Goal: Transaction & Acquisition: Book appointment/travel/reservation

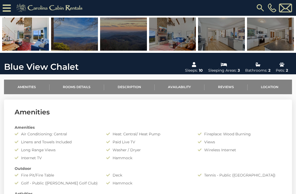
scroll to position [112, 0]
click at [179, 87] on link "Availability" at bounding box center [180, 87] width 50 height 15
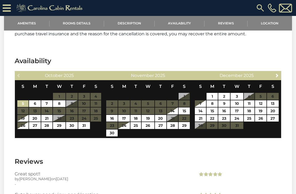
scroll to position [881, 0]
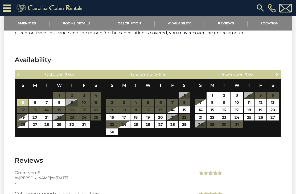
click at [280, 71] on link "Next" at bounding box center [277, 74] width 7 height 7
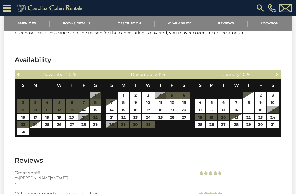
click at [278, 72] on span "Next" at bounding box center [277, 74] width 4 height 4
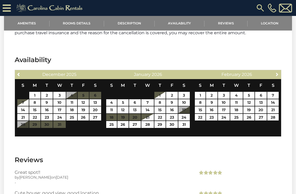
click at [278, 72] on span "Next" at bounding box center [277, 74] width 4 height 4
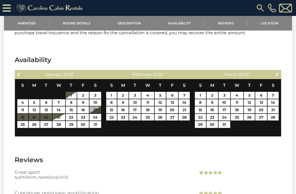
click at [277, 72] on span "Next" at bounding box center [277, 74] width 4 height 4
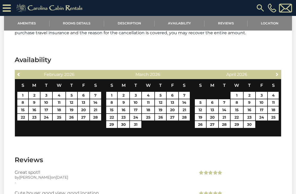
click at [277, 72] on span "Next" at bounding box center [277, 74] width 4 height 4
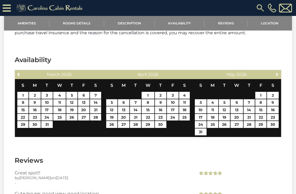
click at [277, 72] on span "Next" at bounding box center [277, 74] width 4 height 4
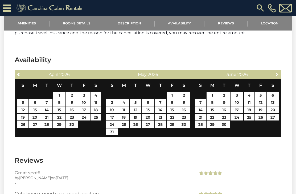
click at [278, 72] on span "Next" at bounding box center [277, 74] width 4 height 4
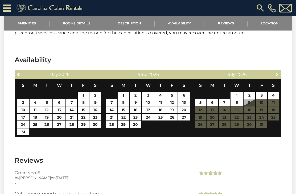
click at [280, 71] on link "Next" at bounding box center [277, 74] width 7 height 7
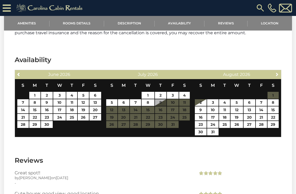
click at [279, 72] on span "Next" at bounding box center [277, 74] width 4 height 4
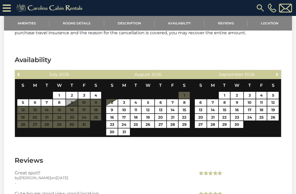
click at [278, 72] on span "Next" at bounding box center [277, 74] width 4 height 4
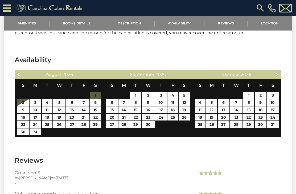
click at [279, 72] on span "Next" at bounding box center [277, 74] width 4 height 4
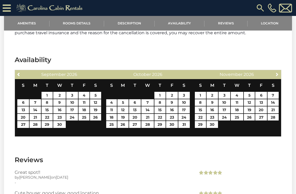
click at [279, 72] on span "Next" at bounding box center [277, 74] width 4 height 4
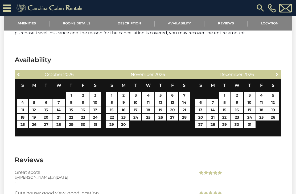
click at [19, 72] on span "Previous" at bounding box center [19, 74] width 4 height 4
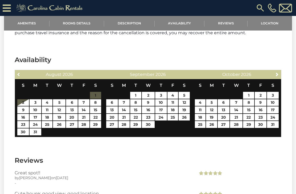
click at [21, 71] on link "Previous" at bounding box center [18, 74] width 7 height 7
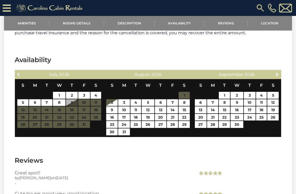
click at [20, 72] on span "Previous" at bounding box center [19, 74] width 4 height 4
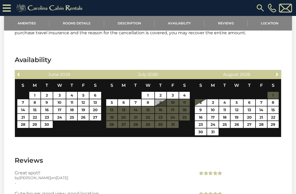
click at [277, 72] on span "Next" at bounding box center [277, 74] width 4 height 4
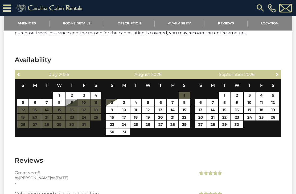
click at [277, 72] on span "Next" at bounding box center [277, 74] width 4 height 4
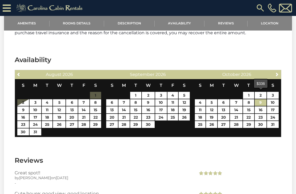
click at [261, 99] on link "9" at bounding box center [261, 102] width 12 height 7
type input "**********"
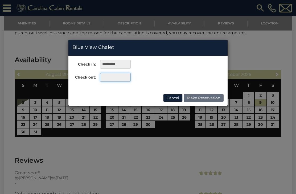
click at [118, 80] on input "text" at bounding box center [115, 77] width 31 height 9
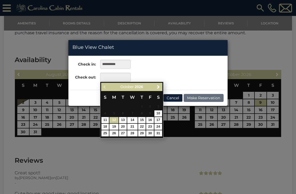
click at [116, 120] on link "12" at bounding box center [113, 120] width 9 height 6
type input "**********"
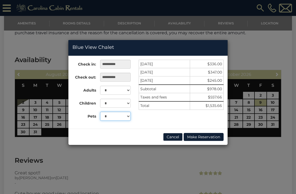
click at [126, 117] on select "* * *" at bounding box center [115, 116] width 31 height 9
select select "*"
click at [172, 138] on button "Cancel" at bounding box center [172, 137] width 19 height 8
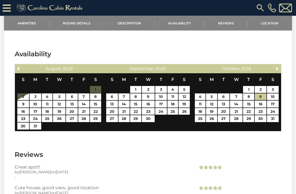
scroll to position [890, 0]
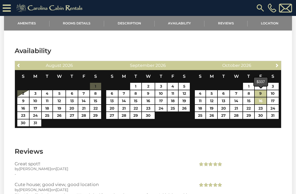
click at [264, 98] on link "16" at bounding box center [261, 101] width 12 height 7
type input "**********"
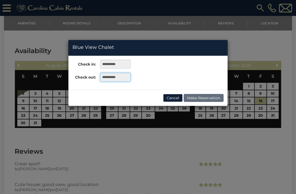
click at [122, 78] on input "**********" at bounding box center [115, 77] width 31 height 9
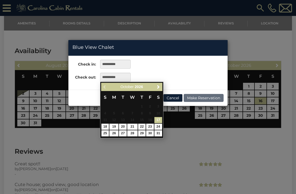
click at [118, 127] on link "19" at bounding box center [113, 127] width 9 height 6
type input "**********"
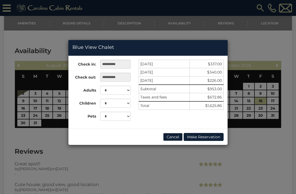
click at [170, 137] on button "Cancel" at bounding box center [172, 137] width 19 height 8
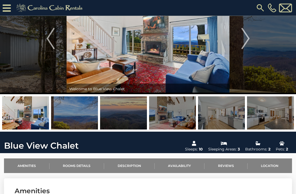
scroll to position [0, 0]
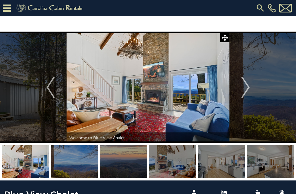
click at [246, 92] on img "Next" at bounding box center [245, 87] width 8 height 21
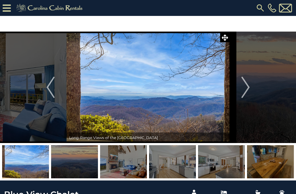
click at [250, 90] on button "Next" at bounding box center [245, 88] width 32 height 112
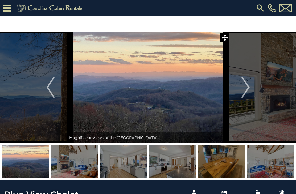
click at [250, 90] on button "Next" at bounding box center [245, 88] width 32 height 112
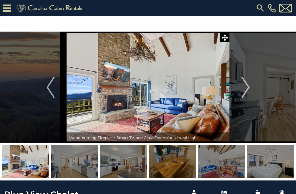
click at [250, 91] on button "Next" at bounding box center [245, 88] width 32 height 112
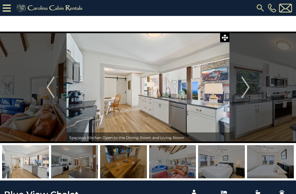
click at [246, 90] on img "Next" at bounding box center [245, 87] width 8 height 21
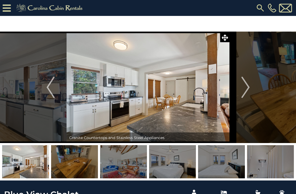
click at [247, 90] on img "Next" at bounding box center [245, 87] width 8 height 21
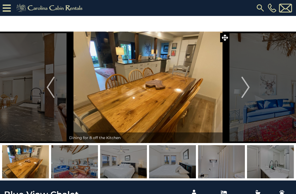
click at [248, 90] on img "Next" at bounding box center [245, 87] width 8 height 21
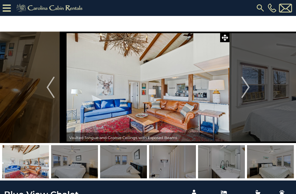
click at [248, 94] on img "Next" at bounding box center [245, 87] width 8 height 21
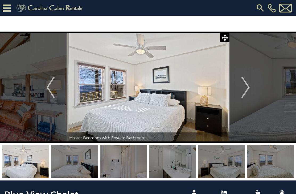
click at [249, 91] on img "Next" at bounding box center [245, 87] width 8 height 21
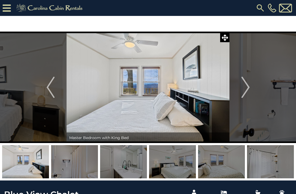
click at [246, 92] on img "Next" at bounding box center [245, 87] width 8 height 21
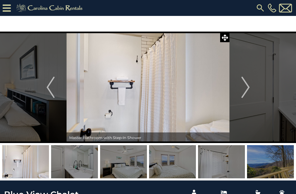
click at [248, 89] on img "Next" at bounding box center [245, 87] width 8 height 21
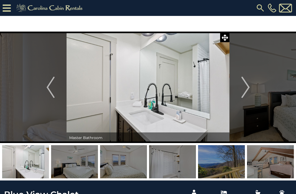
click at [250, 90] on button "Next" at bounding box center [245, 88] width 32 height 112
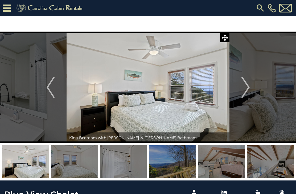
click at [251, 89] on button "Next" at bounding box center [245, 88] width 32 height 112
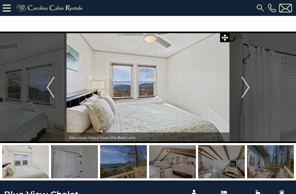
click at [249, 91] on img "Next" at bounding box center [245, 87] width 8 height 21
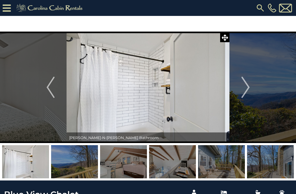
click at [247, 93] on img "Next" at bounding box center [245, 87] width 8 height 21
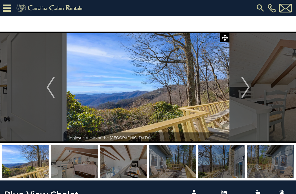
click at [247, 92] on img "Next" at bounding box center [245, 87] width 8 height 21
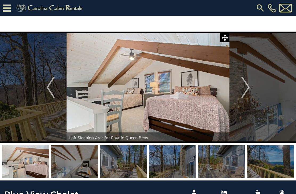
click at [248, 91] on img "Next" at bounding box center [245, 87] width 8 height 21
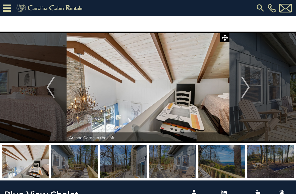
click at [247, 90] on img "Next" at bounding box center [245, 87] width 8 height 21
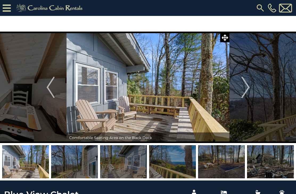
click at [250, 89] on button "Next" at bounding box center [245, 88] width 32 height 112
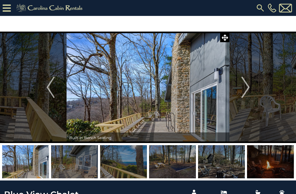
click at [251, 88] on button "Next" at bounding box center [245, 88] width 32 height 112
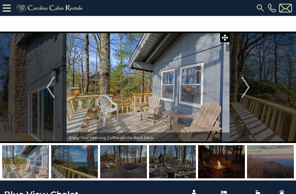
click at [250, 87] on button "Next" at bounding box center [245, 88] width 32 height 112
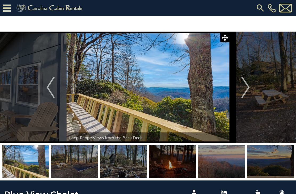
click at [7, 8] on icon at bounding box center [7, 7] width 8 height 9
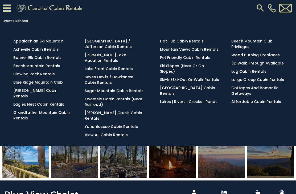
click at [33, 77] on link "Blowing Rock Rentals" at bounding box center [33, 74] width 41 height 5
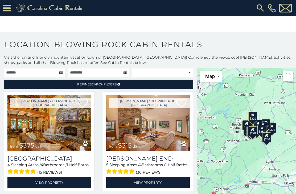
click at [261, 149] on div "$375 $315 $695 $380 $299 $275 $125 $140 $325 $315 $375 $285 $250 $325 $930 $675…" at bounding box center [246, 141] width 99 height 147
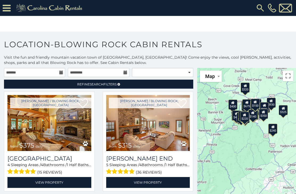
click at [255, 146] on div "$375 $315 $695 $380 $299 $275 $125 $140 $325 $315 $375 $285 $250 $325 $930 $675…" at bounding box center [246, 141] width 99 height 147
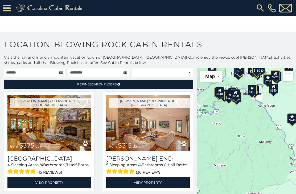
click at [235, 113] on div "$375 $315 $695 $380 $299 $275 $125 $140 $325 $315 $375 $285 $250 $325 $930 $675…" at bounding box center [246, 141] width 99 height 147
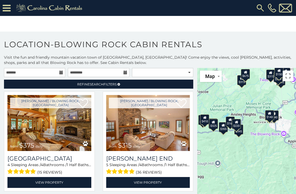
click at [238, 148] on div "$375 $315 $695 $380 $299 $275 $125 $140 $325 $315 $375 $285 $250 $325 $930 $675…" at bounding box center [246, 141] width 99 height 147
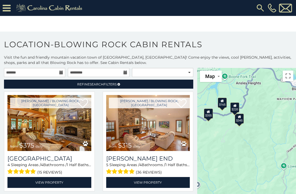
click at [240, 144] on div "$375 $315 $695 $380 $299 $275 $125 $140 $325 $315 $375 $285 $250 $325 $930 $675…" at bounding box center [246, 141] width 99 height 147
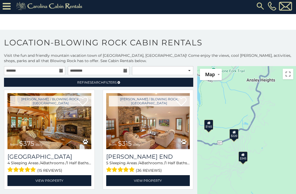
scroll to position [2, 0]
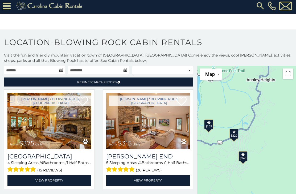
click at [246, 158] on div "$345" at bounding box center [242, 157] width 9 height 10
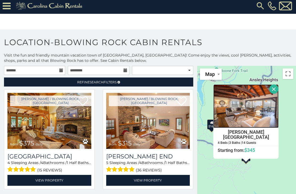
click at [259, 115] on img at bounding box center [245, 107] width 65 height 44
click at [275, 88] on button "Close" at bounding box center [273, 89] width 9 height 9
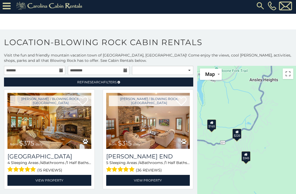
click at [240, 133] on div "$220" at bounding box center [236, 134] width 9 height 10
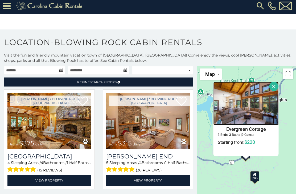
click at [256, 112] on img at bounding box center [245, 103] width 65 height 43
click at [273, 89] on button "Close" at bounding box center [273, 86] width 9 height 9
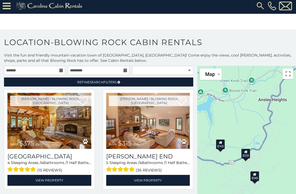
click at [223, 145] on div "$165" at bounding box center [220, 144] width 9 height 10
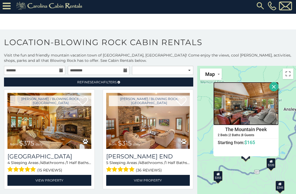
click at [260, 112] on img at bounding box center [245, 103] width 65 height 43
click at [273, 88] on button "Close" at bounding box center [273, 86] width 9 height 9
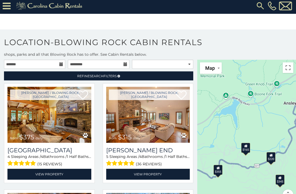
scroll to position [5, 0]
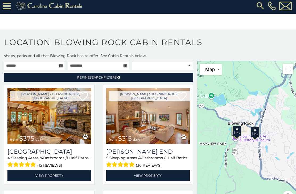
click at [238, 132] on div "$140" at bounding box center [236, 131] width 9 height 10
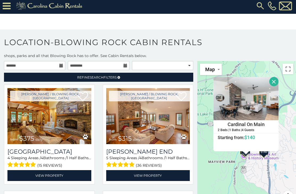
click at [274, 80] on button "Close" at bounding box center [273, 81] width 9 height 9
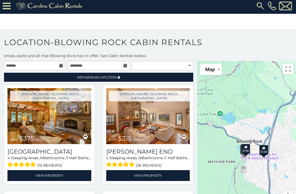
click at [268, 149] on div "$140" at bounding box center [263, 150] width 9 height 10
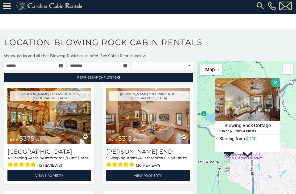
click at [277, 82] on button "Close" at bounding box center [275, 82] width 9 height 9
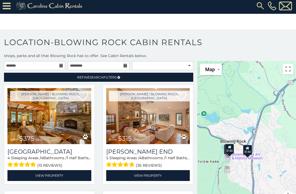
scroll to position [0, 0]
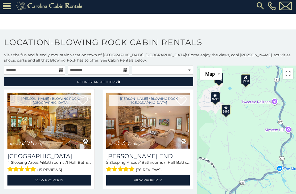
click at [229, 111] on div "$695" at bounding box center [225, 110] width 9 height 10
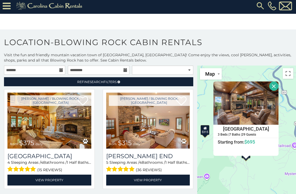
click at [273, 87] on button "Close" at bounding box center [273, 86] width 9 height 9
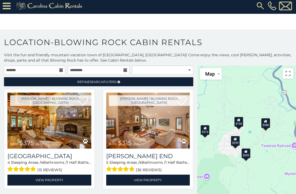
click at [240, 121] on div "$150" at bounding box center [238, 122] width 9 height 10
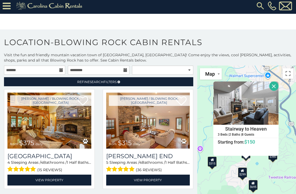
click at [242, 176] on div "$299" at bounding box center [242, 173] width 9 height 10
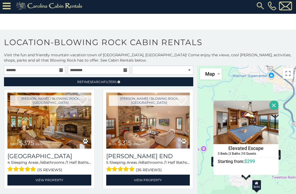
click at [275, 104] on button "Close" at bounding box center [273, 105] width 9 height 9
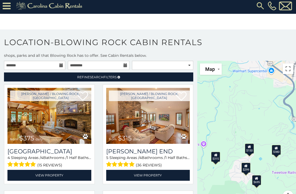
scroll to position [5, 0]
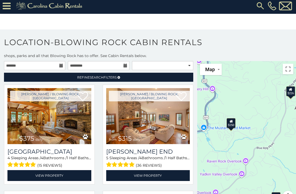
click at [232, 123] on icon at bounding box center [230, 122] width 3 height 4
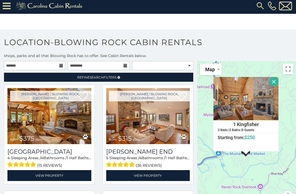
click at [275, 81] on button "Close" at bounding box center [273, 81] width 9 height 9
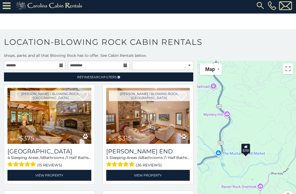
scroll to position [7, 0]
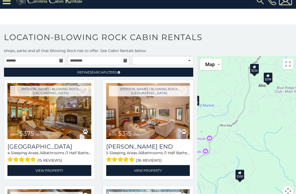
click at [239, 176] on div "$350" at bounding box center [239, 175] width 9 height 10
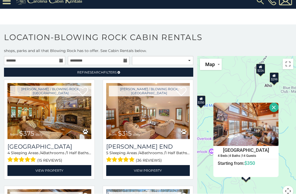
click at [275, 107] on button "Close" at bounding box center [273, 107] width 9 height 9
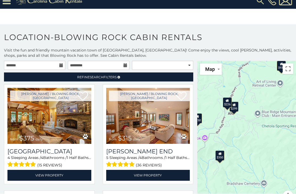
scroll to position [0, 0]
click at [237, 109] on div "$299" at bounding box center [233, 107] width 9 height 10
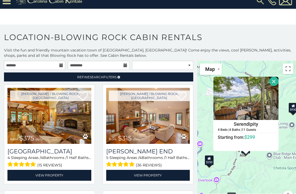
click at [274, 82] on button "Close" at bounding box center [273, 81] width 9 height 9
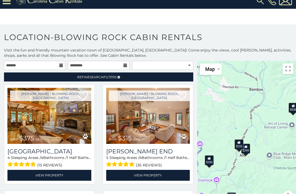
click at [240, 143] on icon at bounding box center [238, 143] width 3 height 4
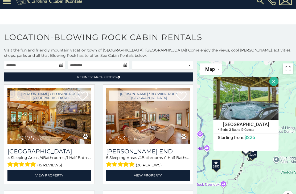
click at [274, 83] on button "Close" at bounding box center [273, 81] width 9 height 9
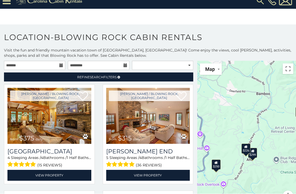
click at [255, 158] on div "$299" at bounding box center [252, 153] width 9 height 10
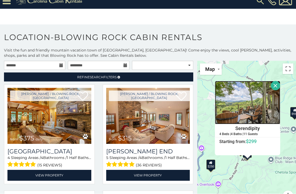
click at [261, 108] on img at bounding box center [247, 102] width 65 height 43
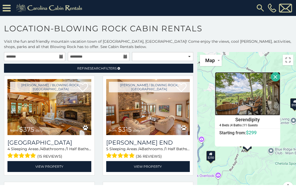
scroll to position [8, 0]
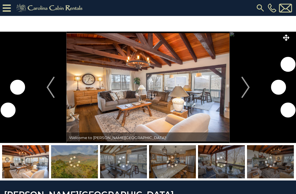
click at [250, 94] on button "Next" at bounding box center [245, 88] width 32 height 112
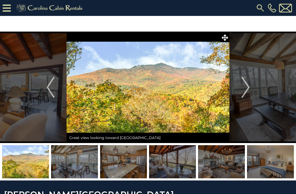
click at [247, 93] on img "Next" at bounding box center [245, 87] width 8 height 21
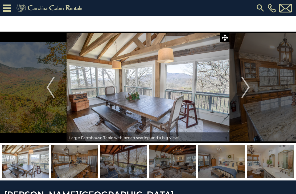
click at [248, 91] on img "Next" at bounding box center [245, 87] width 8 height 21
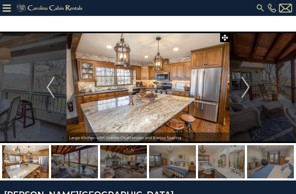
click at [248, 92] on img "Next" at bounding box center [245, 87] width 8 height 21
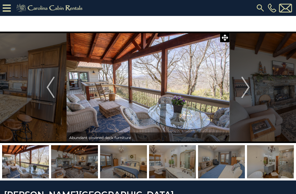
click at [248, 92] on img "Next" at bounding box center [245, 87] width 8 height 21
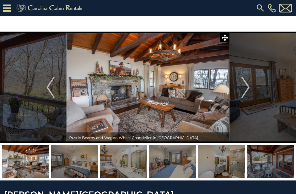
click at [248, 92] on img "Next" at bounding box center [245, 87] width 8 height 21
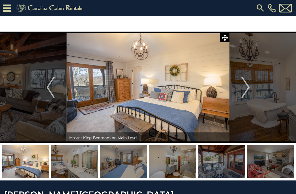
click at [248, 90] on img "Next" at bounding box center [245, 87] width 8 height 21
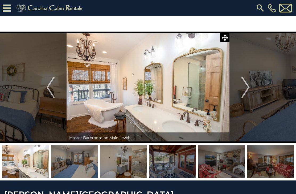
click at [248, 90] on img "Next" at bounding box center [245, 87] width 8 height 21
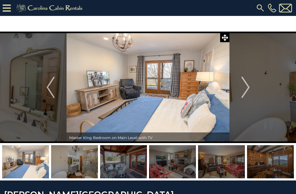
click at [248, 92] on img "Next" at bounding box center [245, 87] width 8 height 21
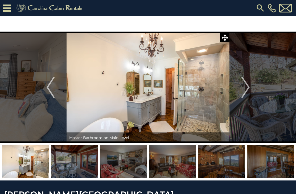
click at [249, 90] on img "Next" at bounding box center [245, 87] width 8 height 21
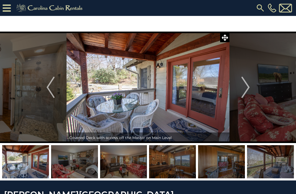
click at [243, 94] on img "Next" at bounding box center [245, 87] width 8 height 21
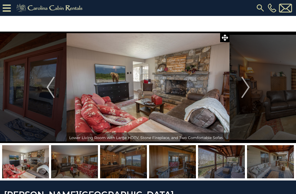
click at [248, 92] on img "Next" at bounding box center [245, 87] width 8 height 21
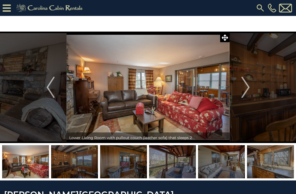
click at [248, 90] on img "Next" at bounding box center [245, 87] width 8 height 21
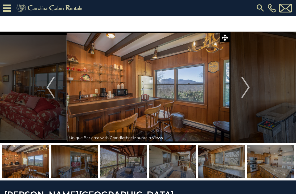
click at [248, 91] on img "Next" at bounding box center [245, 87] width 8 height 21
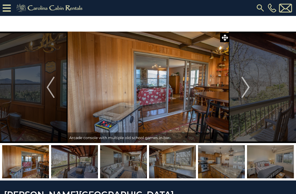
click at [248, 93] on img "Next" at bounding box center [245, 87] width 8 height 21
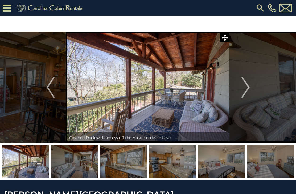
click at [247, 93] on img "Next" at bounding box center [245, 87] width 8 height 21
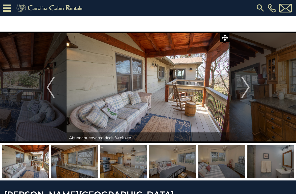
click at [247, 90] on img "Next" at bounding box center [245, 87] width 8 height 21
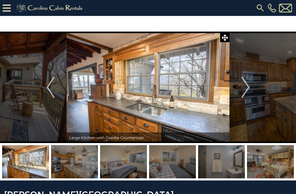
click at [248, 91] on img "Next" at bounding box center [245, 87] width 8 height 21
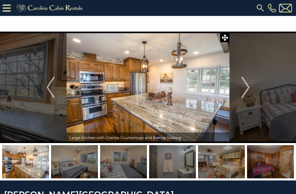
click at [247, 89] on img "Next" at bounding box center [245, 87] width 8 height 21
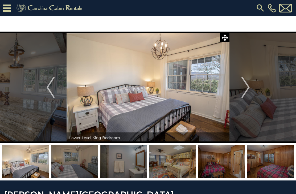
click at [248, 92] on img "Next" at bounding box center [245, 87] width 8 height 21
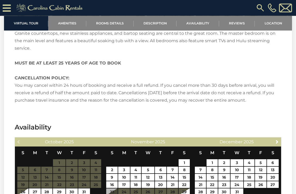
scroll to position [808, 0]
click at [279, 140] on span "Next" at bounding box center [277, 142] width 4 height 4
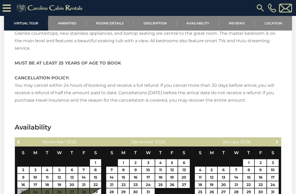
click at [279, 140] on span "Next" at bounding box center [277, 142] width 4 height 4
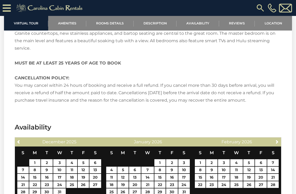
click at [278, 140] on span "Next" at bounding box center [277, 142] width 4 height 4
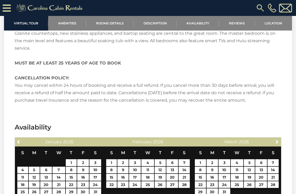
click at [278, 140] on span "Next" at bounding box center [277, 142] width 4 height 4
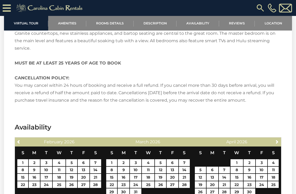
click at [277, 140] on span "Next" at bounding box center [277, 142] width 4 height 4
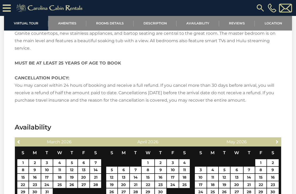
click at [277, 140] on span "Next" at bounding box center [277, 142] width 4 height 4
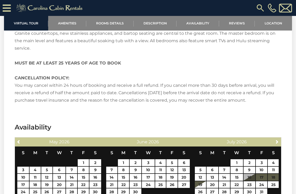
click at [277, 140] on span "Next" at bounding box center [277, 142] width 4 height 4
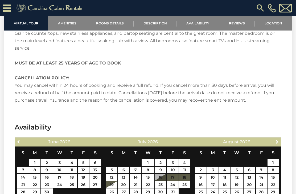
click at [276, 140] on span "Next" at bounding box center [277, 142] width 4 height 4
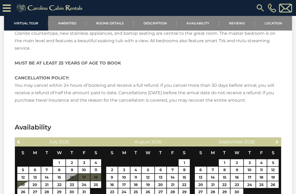
click at [277, 140] on span "Next" at bounding box center [277, 142] width 4 height 4
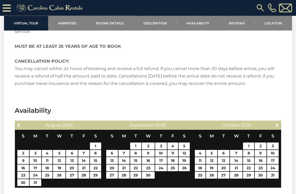
scroll to position [824, 0]
click at [261, 157] on link "16" at bounding box center [261, 160] width 12 height 7
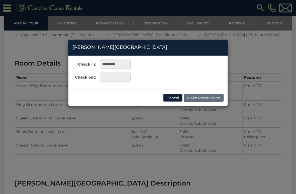
scroll to position [533, 0]
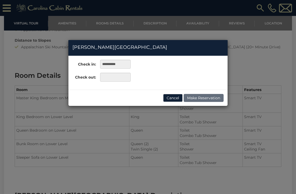
click at [173, 100] on button "Cancel" at bounding box center [172, 98] width 19 height 8
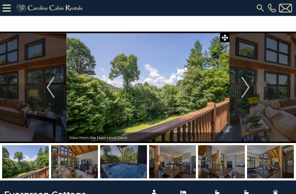
click at [249, 90] on img "Next" at bounding box center [245, 87] width 8 height 21
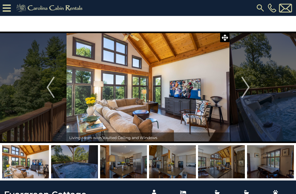
click at [249, 92] on img "Next" at bounding box center [245, 87] width 8 height 21
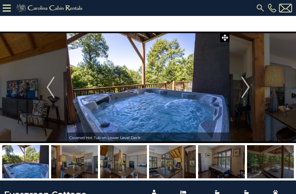
click at [248, 89] on img "Next" at bounding box center [245, 87] width 8 height 21
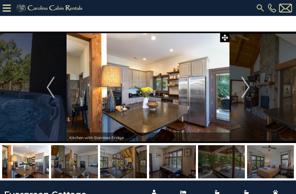
click at [247, 89] on img "Next" at bounding box center [245, 87] width 8 height 21
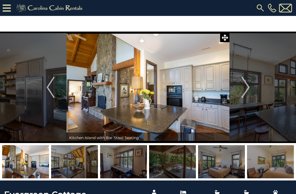
click at [248, 91] on img "Next" at bounding box center [245, 87] width 8 height 21
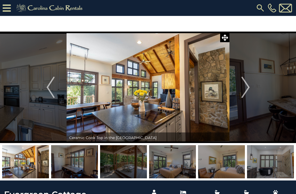
click at [248, 91] on img "Next" at bounding box center [245, 87] width 8 height 21
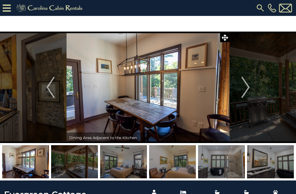
click at [250, 92] on button "Next" at bounding box center [245, 88] width 32 height 112
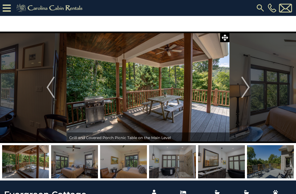
click at [215, 164] on img at bounding box center [221, 162] width 47 height 33
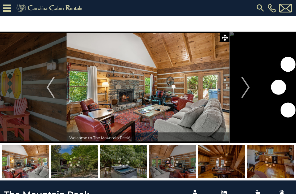
click at [248, 90] on img "Next" at bounding box center [245, 87] width 8 height 21
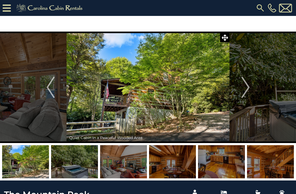
click at [247, 90] on img "Next" at bounding box center [245, 87] width 8 height 21
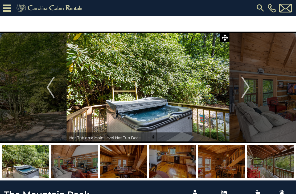
click at [248, 89] on img "Next" at bounding box center [245, 87] width 8 height 21
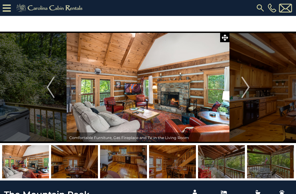
click at [248, 90] on img "Next" at bounding box center [245, 87] width 8 height 21
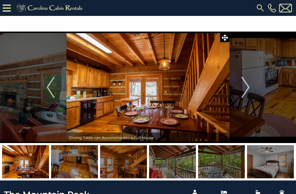
click at [248, 91] on img "Next" at bounding box center [245, 87] width 8 height 21
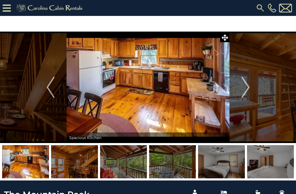
click at [248, 89] on img "Next" at bounding box center [245, 87] width 8 height 21
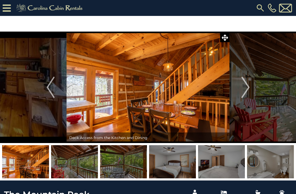
click at [248, 90] on img "Next" at bounding box center [245, 87] width 8 height 21
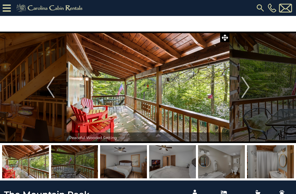
click at [248, 89] on img "Next" at bounding box center [245, 87] width 8 height 21
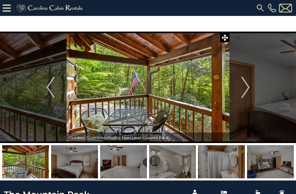
click at [248, 89] on img "Next" at bounding box center [245, 87] width 8 height 21
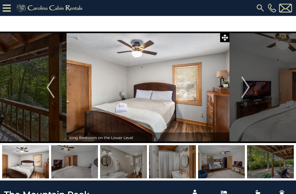
click at [248, 89] on img "Next" at bounding box center [245, 87] width 8 height 21
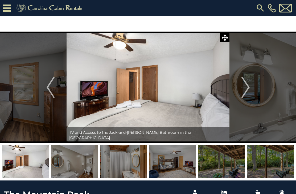
click at [248, 90] on img "Next" at bounding box center [245, 87] width 8 height 21
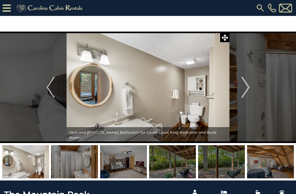
click at [249, 91] on img "Next" at bounding box center [245, 87] width 8 height 21
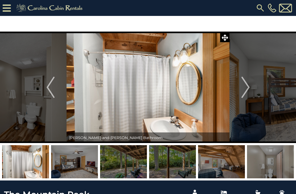
click at [249, 89] on img "Next" at bounding box center [245, 87] width 8 height 21
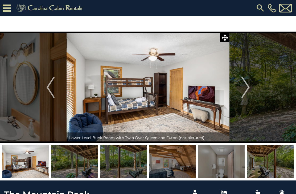
click at [249, 89] on img "Next" at bounding box center [245, 87] width 8 height 21
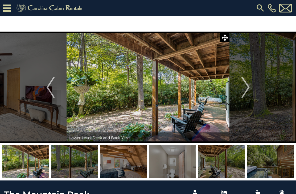
click at [248, 88] on img "Next" at bounding box center [245, 87] width 8 height 21
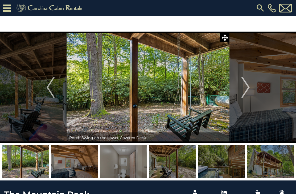
click at [248, 88] on img "Next" at bounding box center [245, 87] width 8 height 21
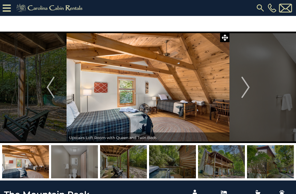
click at [248, 90] on img "Next" at bounding box center [245, 87] width 8 height 21
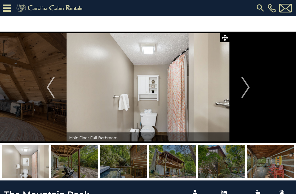
click at [247, 90] on img "Next" at bounding box center [245, 87] width 8 height 21
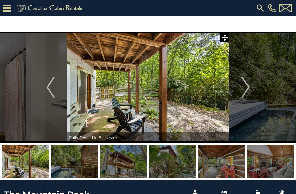
click at [248, 85] on img "Next" at bounding box center [245, 87] width 8 height 21
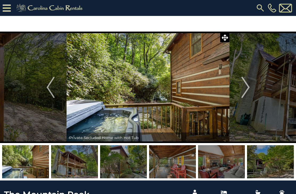
click at [247, 90] on img "Next" at bounding box center [245, 87] width 8 height 21
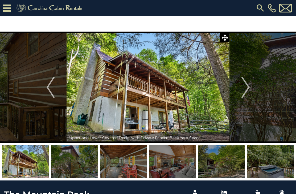
click at [249, 86] on img "Next" at bounding box center [245, 87] width 8 height 21
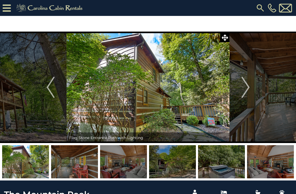
click at [248, 88] on img "Next" at bounding box center [245, 87] width 8 height 21
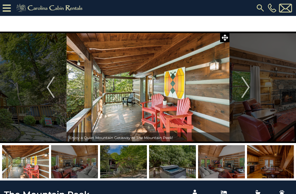
click at [248, 88] on img "Next" at bounding box center [245, 87] width 8 height 21
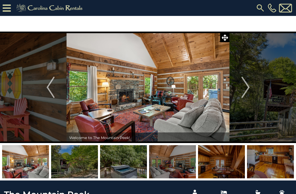
click at [248, 90] on img "Next" at bounding box center [245, 87] width 8 height 21
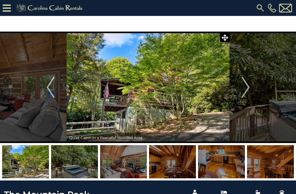
click at [248, 89] on img "Next" at bounding box center [245, 87] width 8 height 21
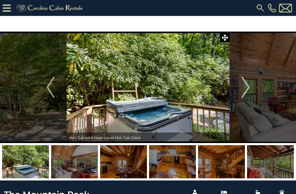
click at [248, 90] on img "Next" at bounding box center [245, 87] width 8 height 21
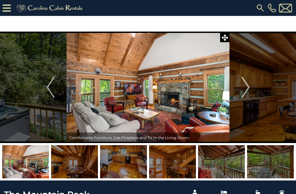
click at [248, 93] on img "Next" at bounding box center [245, 87] width 8 height 21
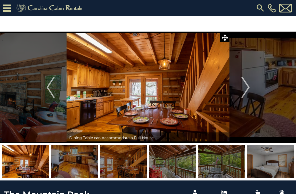
click at [249, 89] on img "Next" at bounding box center [245, 87] width 8 height 21
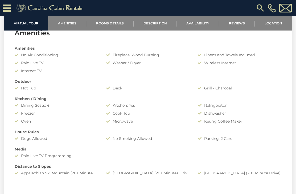
scroll to position [355, 0]
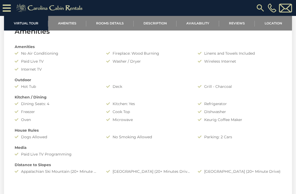
click at [196, 24] on link "Availability" at bounding box center [197, 23] width 43 height 15
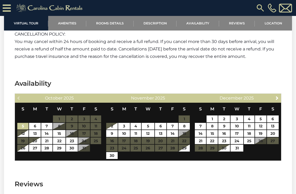
scroll to position [858, 0]
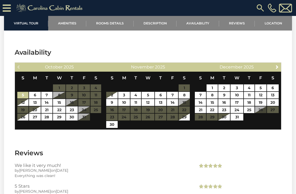
click at [278, 69] on link "Next" at bounding box center [277, 67] width 7 height 7
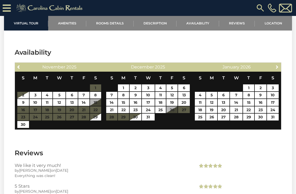
click at [276, 68] on span "Next" at bounding box center [277, 67] width 4 height 4
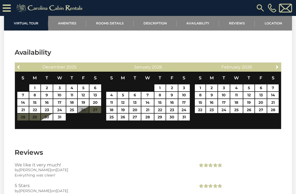
click at [276, 68] on span "Next" at bounding box center [277, 67] width 4 height 4
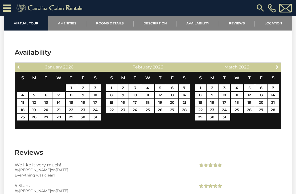
click at [278, 66] on span "Next" at bounding box center [277, 67] width 4 height 4
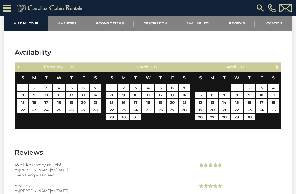
click at [278, 65] on span "Next" at bounding box center [277, 67] width 4 height 4
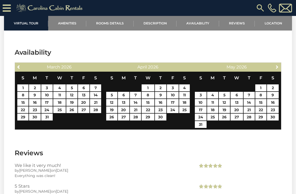
click at [278, 65] on span "Next" at bounding box center [277, 67] width 4 height 4
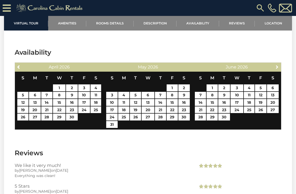
click at [277, 65] on span "Next" at bounding box center [277, 67] width 4 height 4
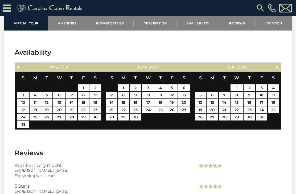
click at [277, 68] on span "Next" at bounding box center [277, 67] width 4 height 4
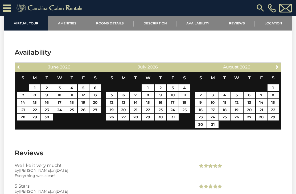
click at [278, 67] on span "Next" at bounding box center [277, 67] width 4 height 4
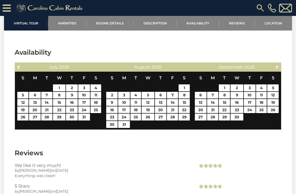
click at [277, 66] on span "Next" at bounding box center [277, 67] width 4 height 4
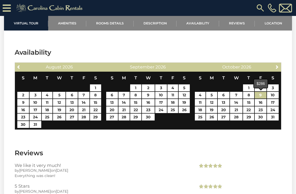
click at [262, 95] on link "9" at bounding box center [261, 95] width 12 height 7
type input "**********"
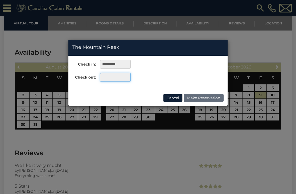
click at [121, 77] on input "text" at bounding box center [115, 77] width 31 height 9
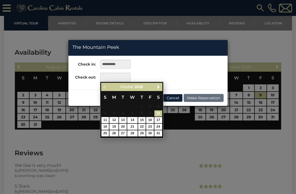
click at [117, 120] on link "12" at bounding box center [113, 120] width 9 height 6
type input "**********"
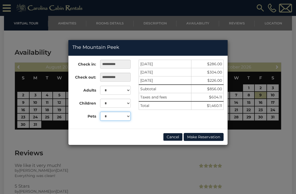
click at [129, 115] on select "* * *" at bounding box center [115, 116] width 31 height 9
select select "*"
click at [174, 139] on button "Cancel" at bounding box center [172, 137] width 19 height 8
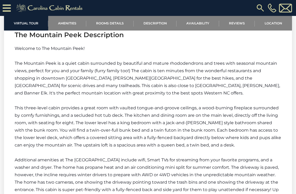
scroll to position [616, 0]
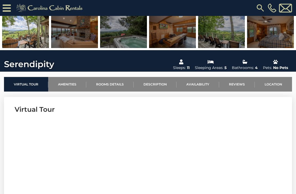
click at [199, 84] on link "Availability" at bounding box center [197, 84] width 43 height 15
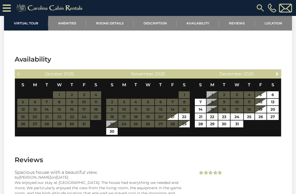
scroll to position [1364, 0]
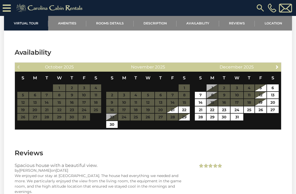
click at [277, 68] on span "Next" at bounding box center [277, 67] width 4 height 4
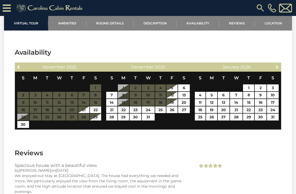
click at [276, 69] on span "Next" at bounding box center [277, 67] width 4 height 4
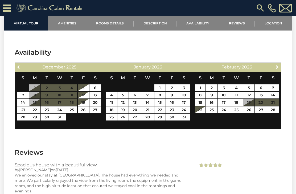
click at [277, 69] on span "Next" at bounding box center [277, 67] width 4 height 4
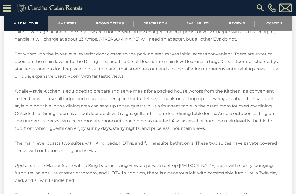
scroll to position [921, 0]
